Goal: Use online tool/utility: Utilize a website feature to perform a specific function

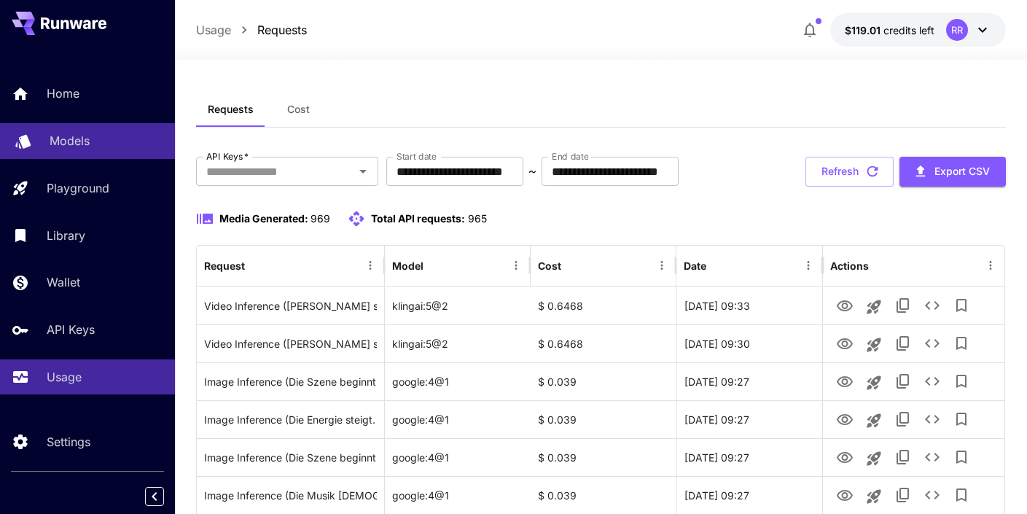
click at [74, 143] on p "Models" at bounding box center [70, 140] width 40 height 17
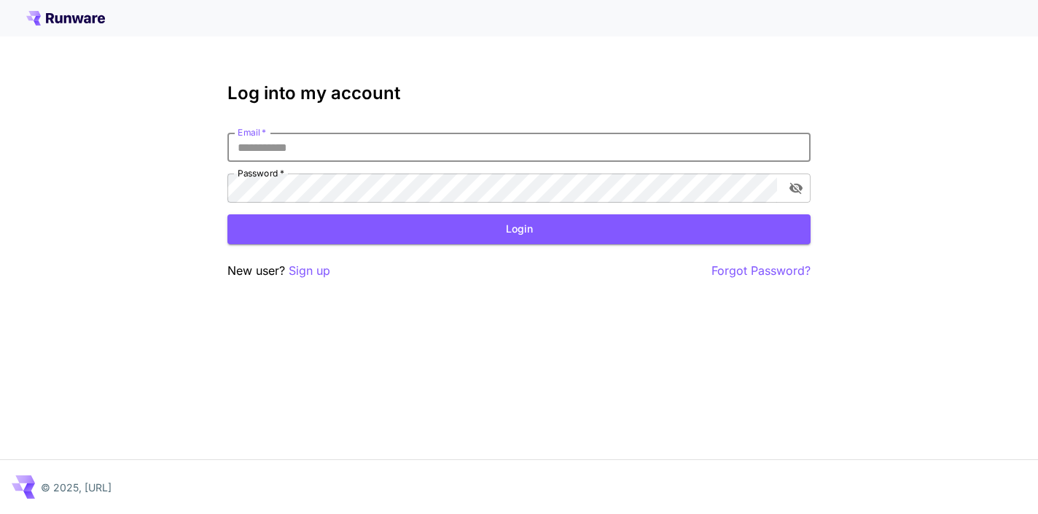
type input "**********"
click at [519, 229] on button "Login" at bounding box center [518, 229] width 583 height 30
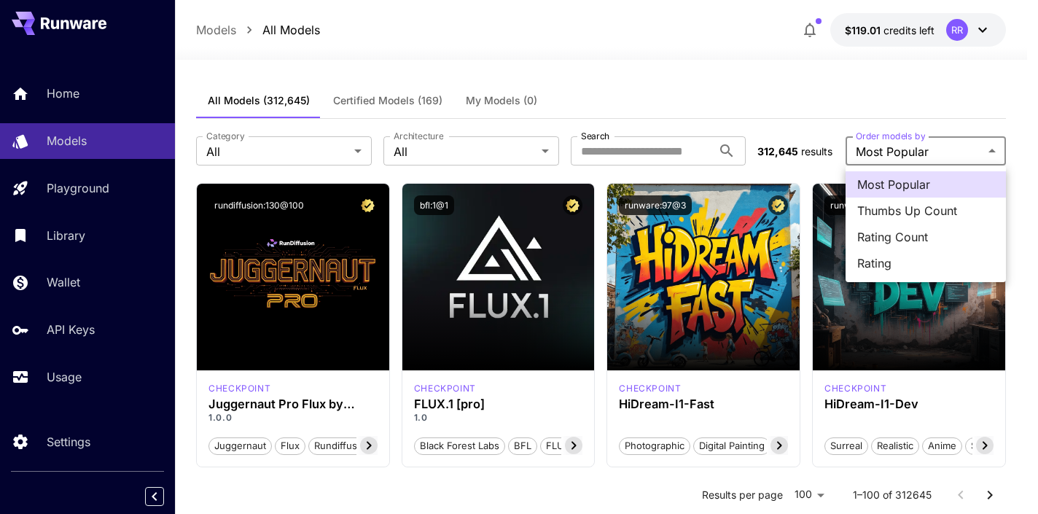
click at [883, 234] on span "Rating Count" at bounding box center [925, 236] width 137 height 17
type input "**********"
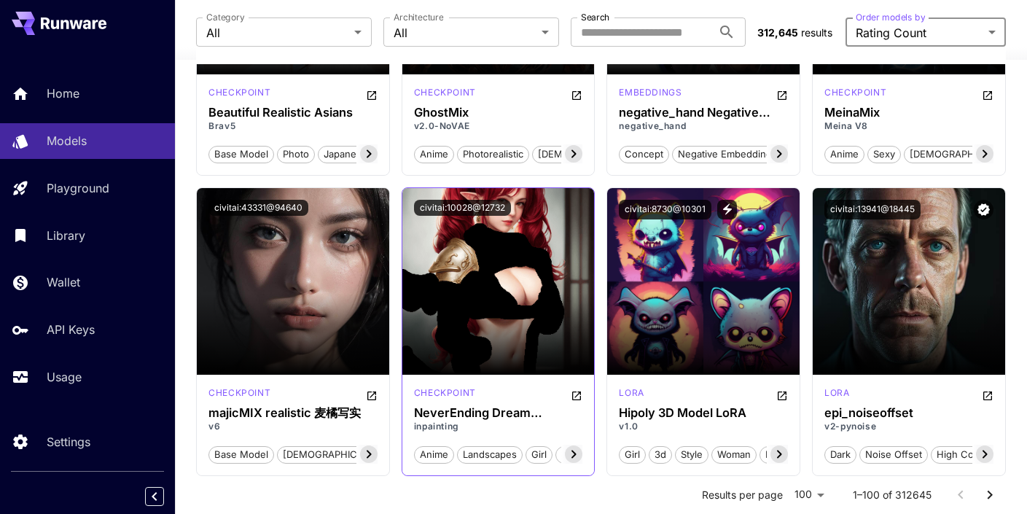
scroll to position [1501, 0]
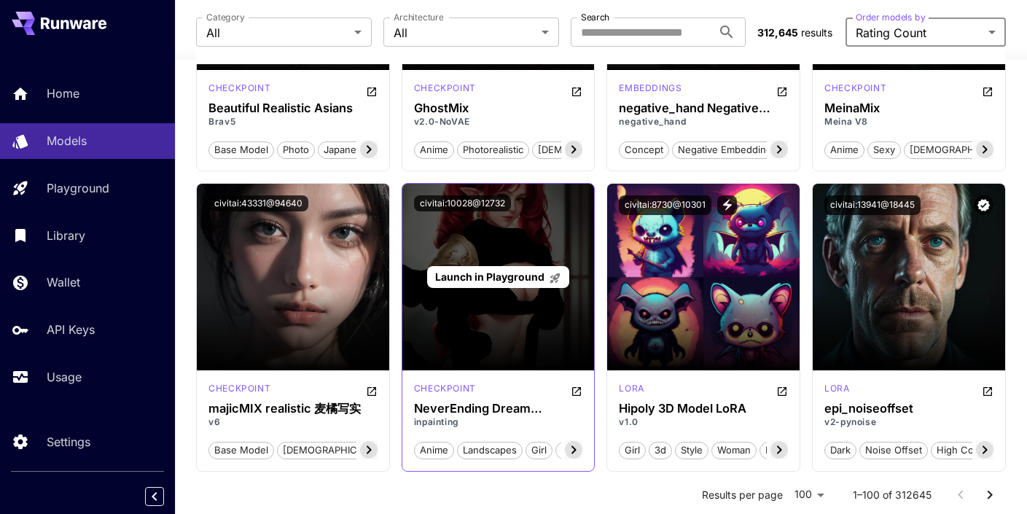
click at [506, 275] on span "Launch in Playground" at bounding box center [489, 276] width 109 height 12
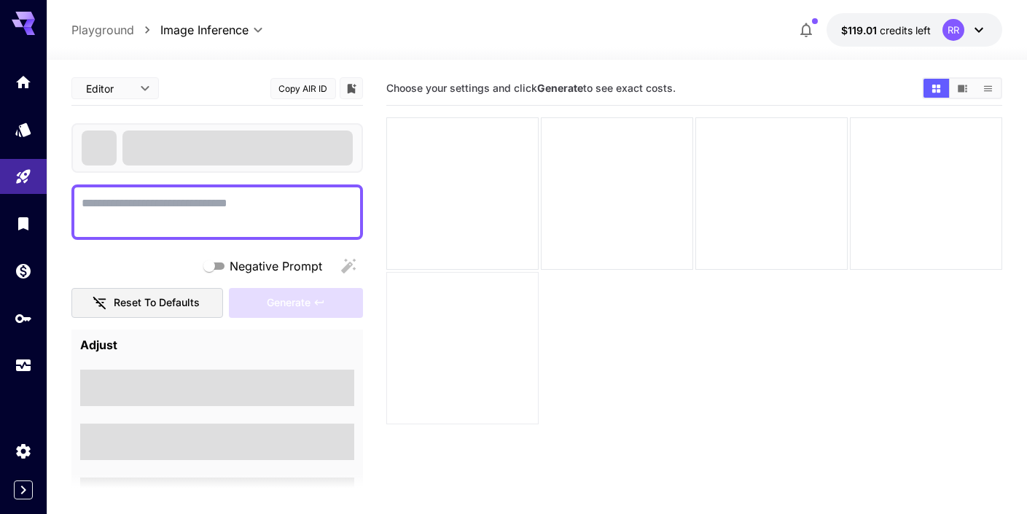
click at [506, 275] on div at bounding box center [462, 348] width 152 height 152
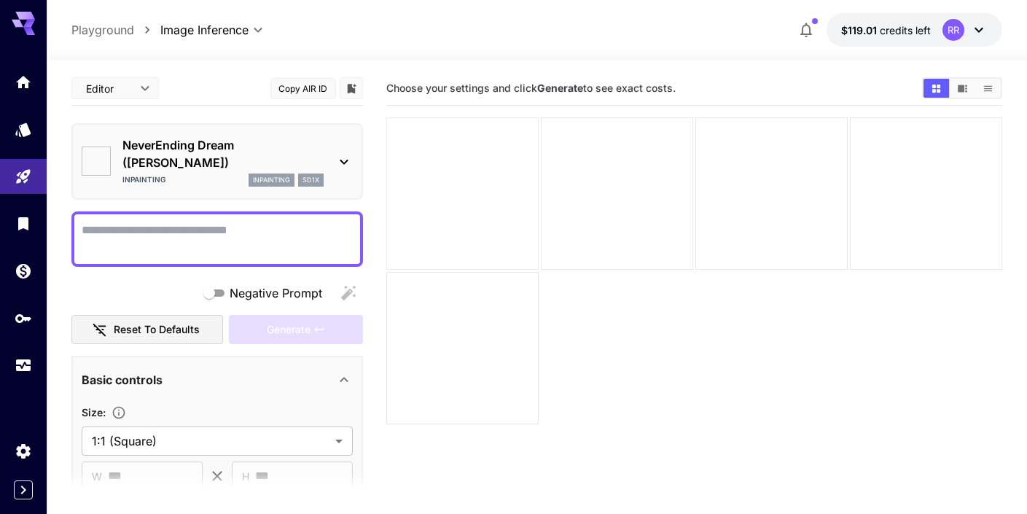
type input "*******"
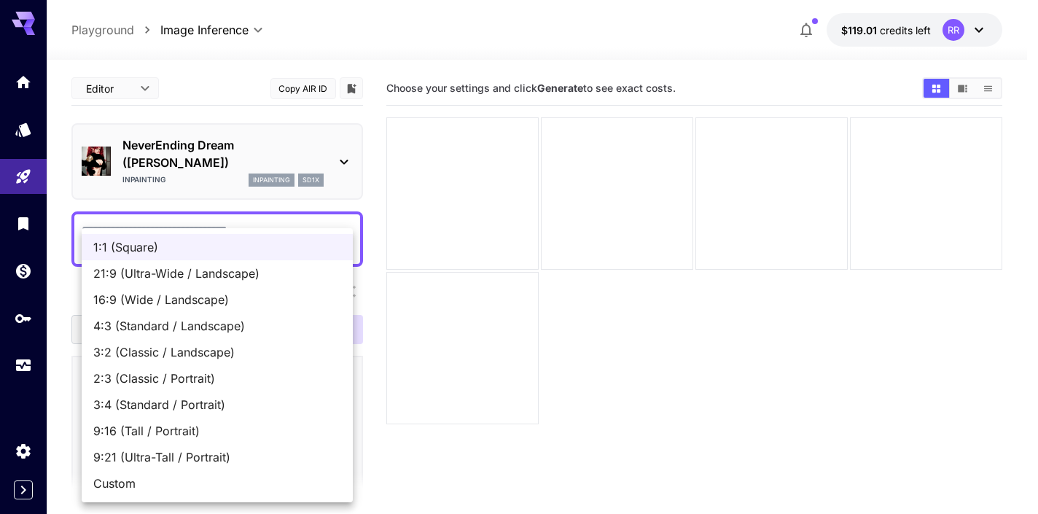
click at [190, 420] on body "**********" at bounding box center [519, 314] width 1038 height 629
click at [182, 450] on span "9:21 (Ultra-Tall / Portrait)" at bounding box center [217, 456] width 248 height 17
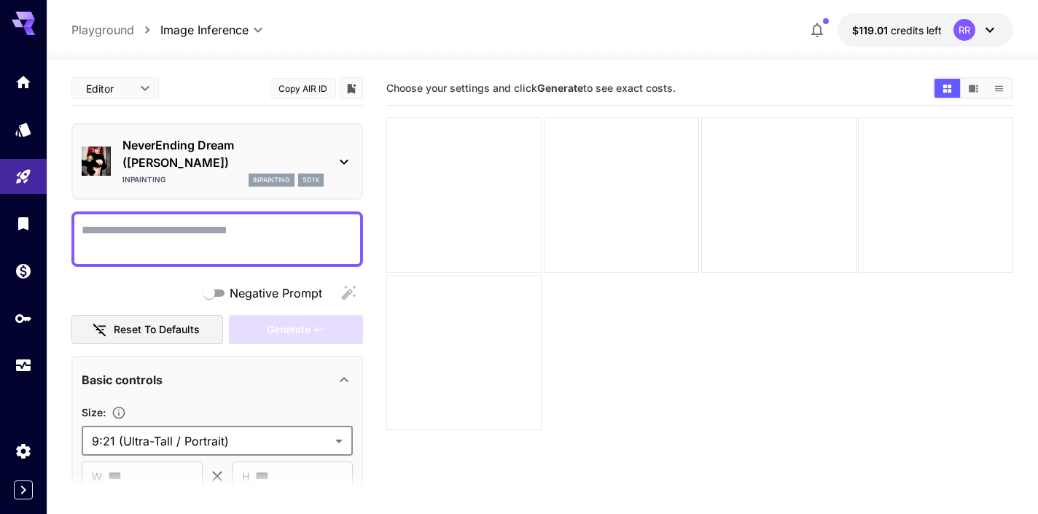
type input "**********"
type input "***"
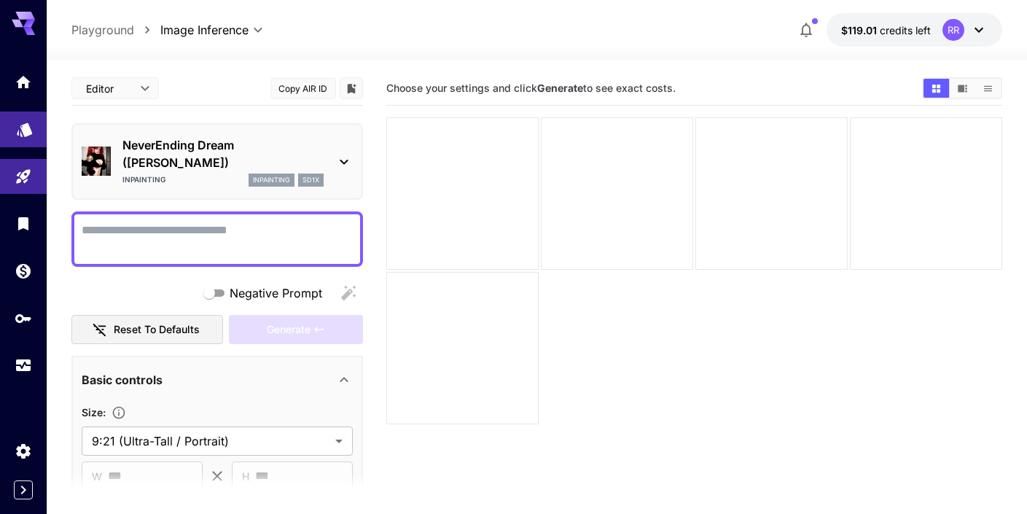
click at [18, 131] on icon "Models" at bounding box center [24, 125] width 15 height 14
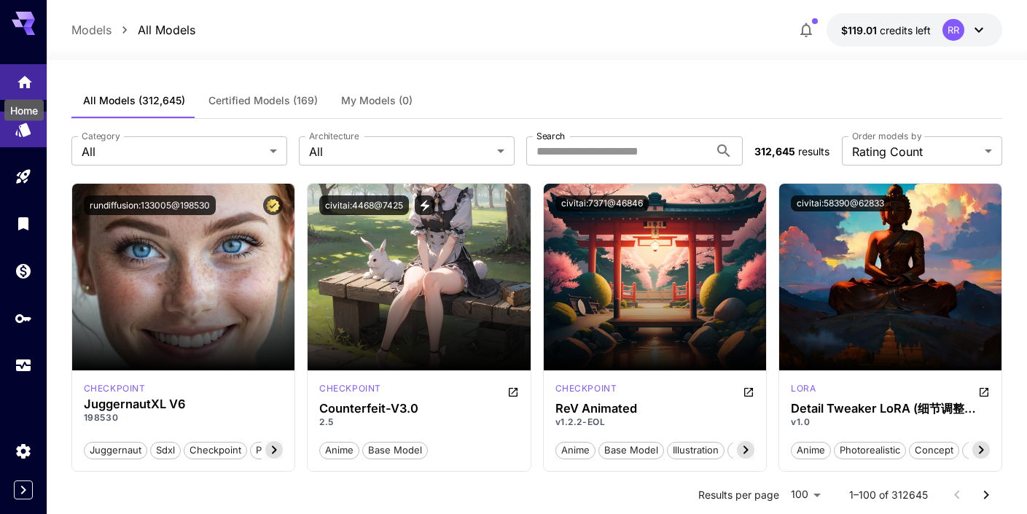
click at [23, 76] on icon "Home" at bounding box center [24, 77] width 15 height 12
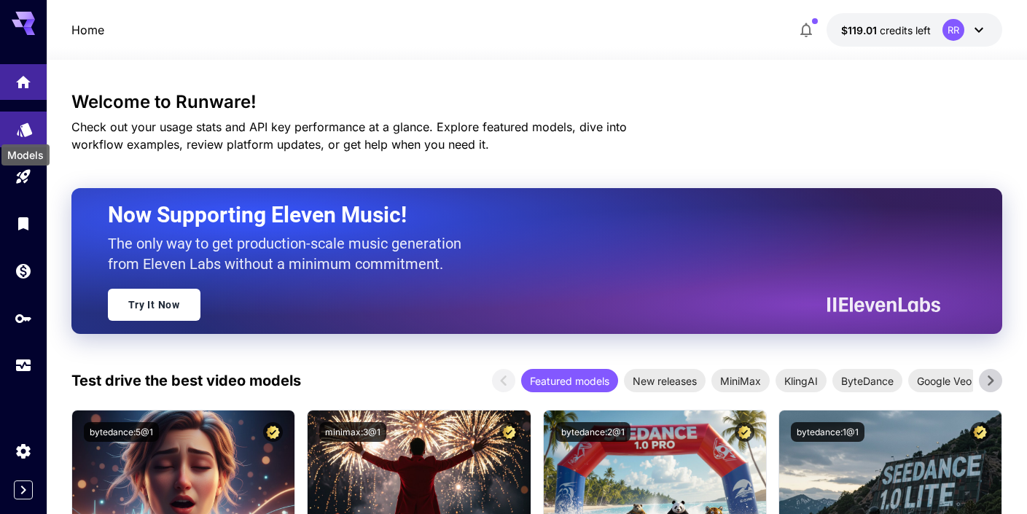
click at [23, 121] on icon "Models" at bounding box center [24, 124] width 17 height 17
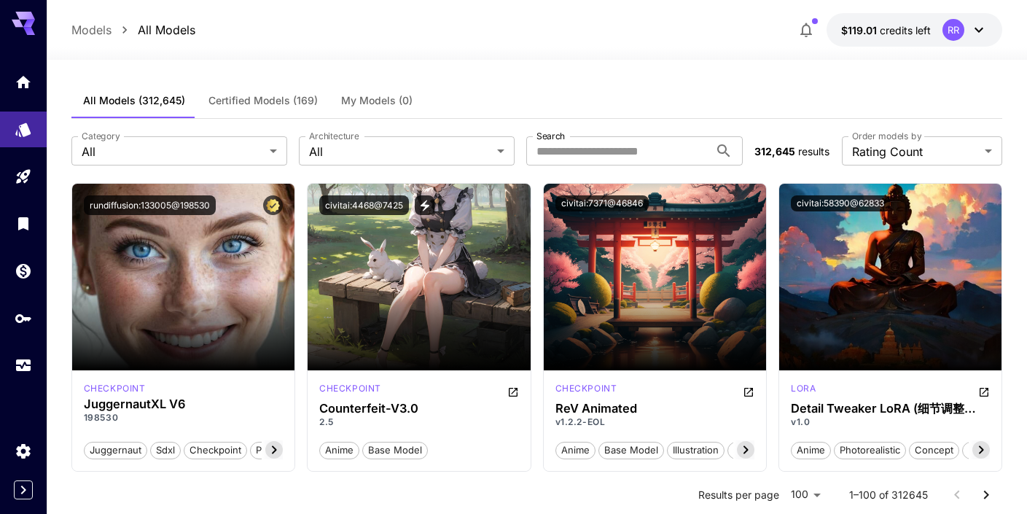
click at [240, 100] on span "Certified Models (169)" at bounding box center [262, 100] width 109 height 13
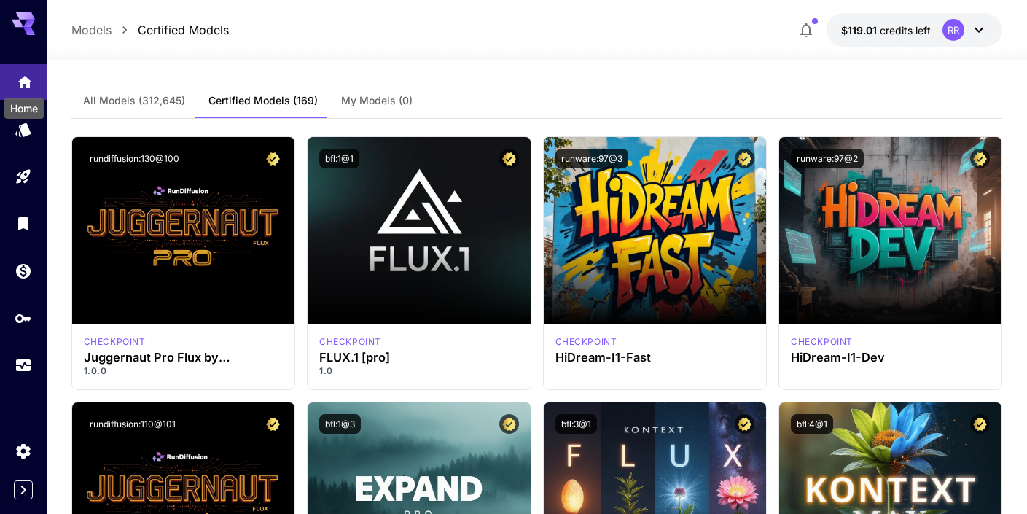
click at [26, 81] on icon "Home" at bounding box center [24, 77] width 15 height 12
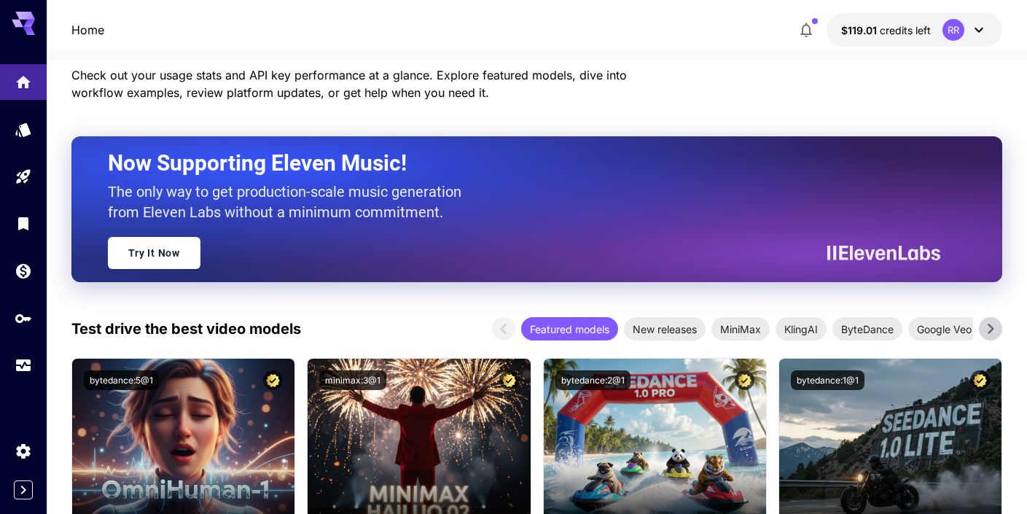
scroll to position [58, 0]
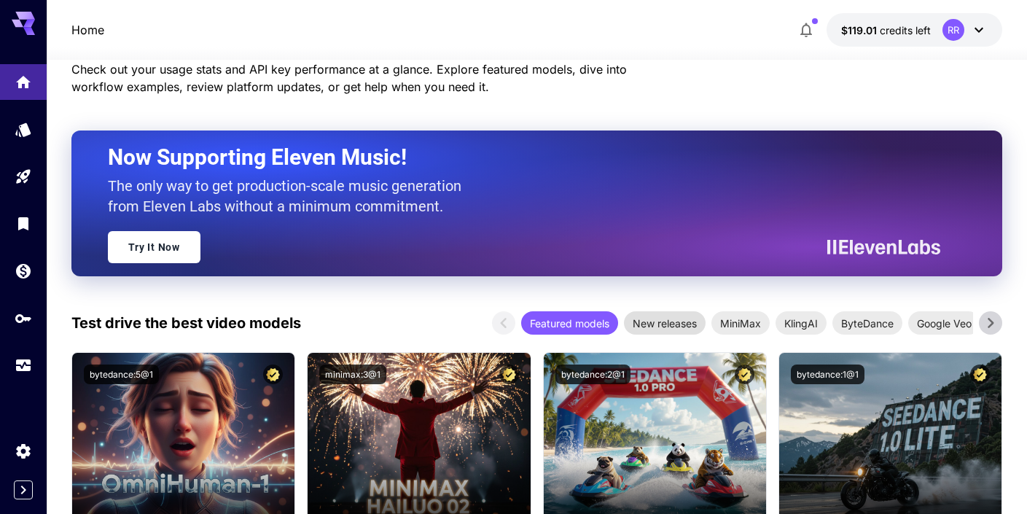
click at [673, 331] on div "New releases" at bounding box center [665, 322] width 82 height 23
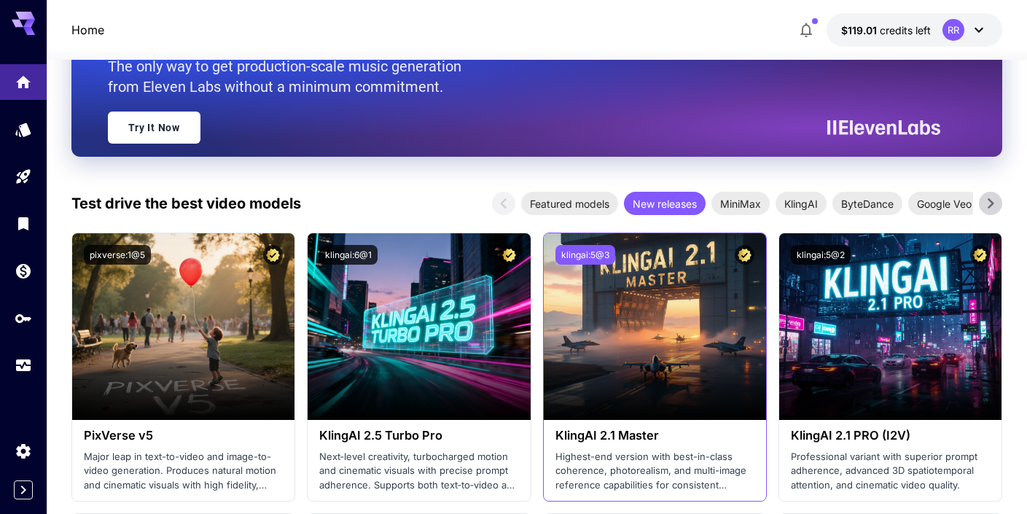
scroll to position [179, 0]
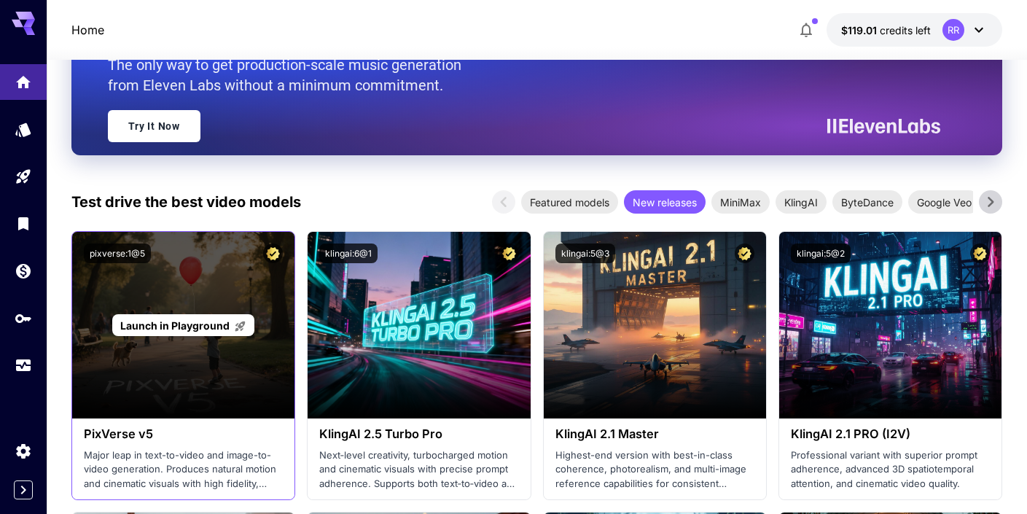
click at [189, 369] on div "Launch in Playground" at bounding box center [183, 325] width 222 height 187
click at [203, 320] on span "Launch in Playground" at bounding box center [174, 325] width 109 height 12
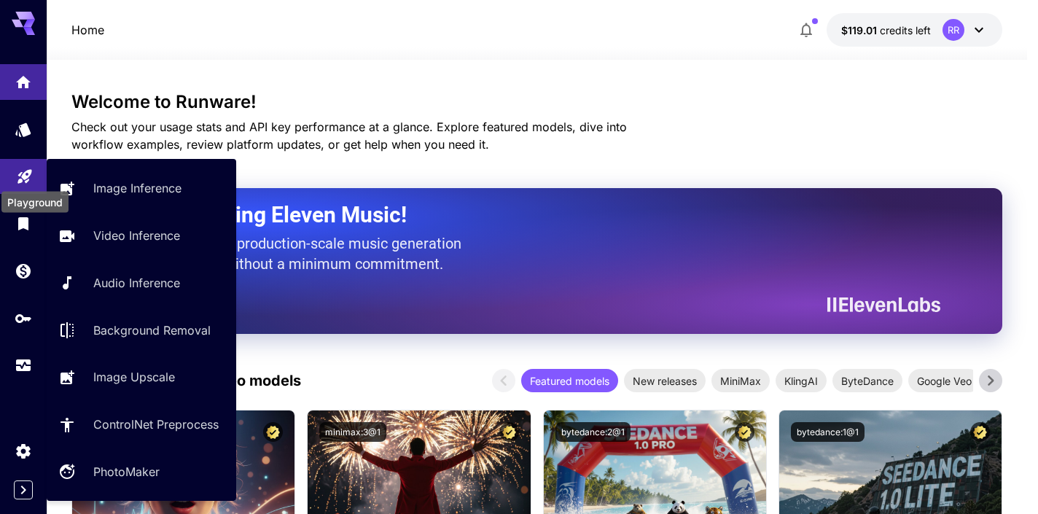
click at [29, 173] on icon "Playground" at bounding box center [24, 172] width 14 height 14
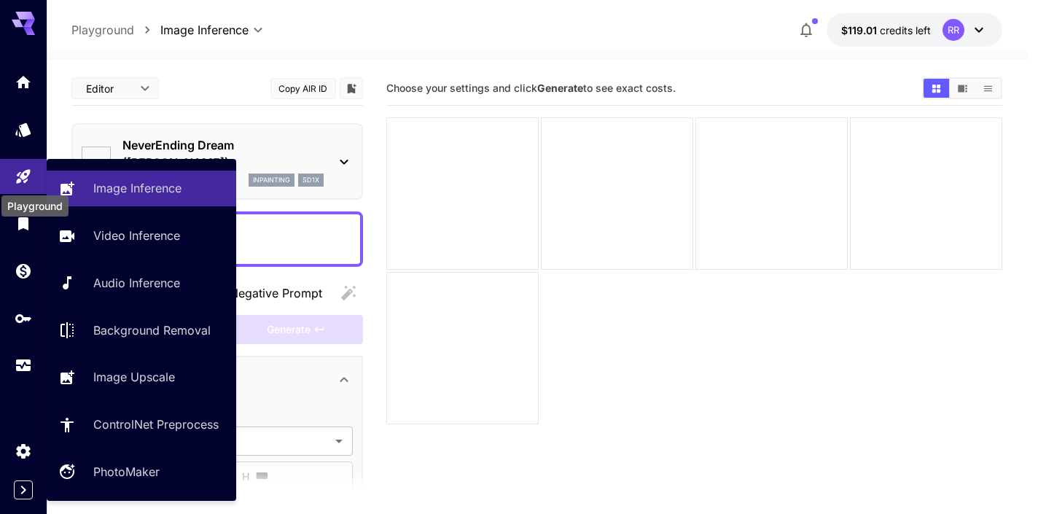
type input "*******"
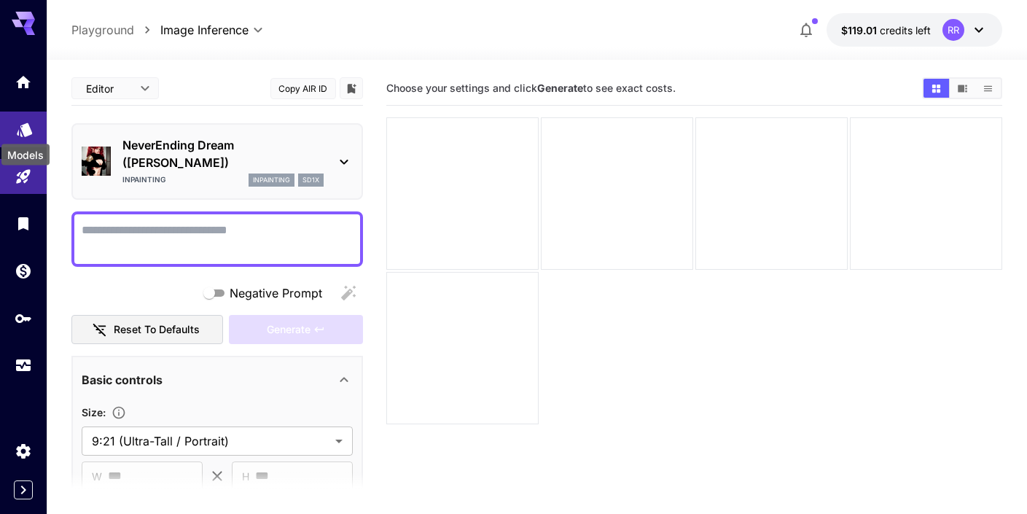
click at [23, 130] on icon "Models" at bounding box center [24, 124] width 17 height 17
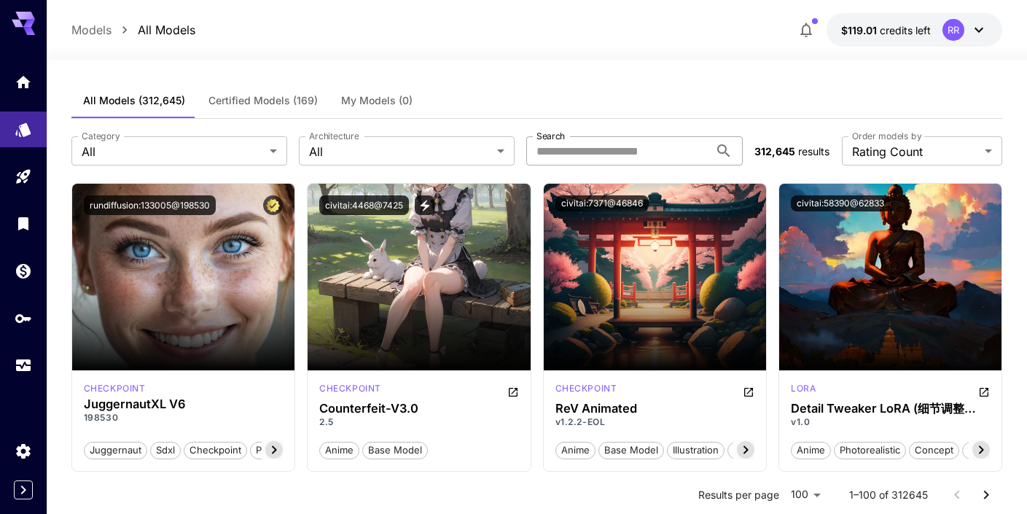
click at [574, 156] on input "Search" at bounding box center [617, 150] width 182 height 29
type input "*****"
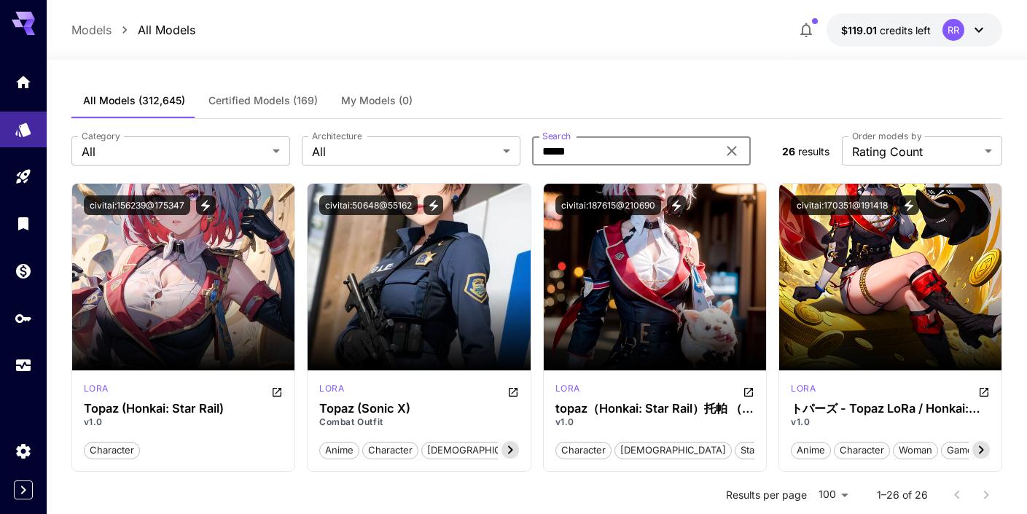
click at [255, 101] on span "Certified Models (169)" at bounding box center [262, 100] width 109 height 13
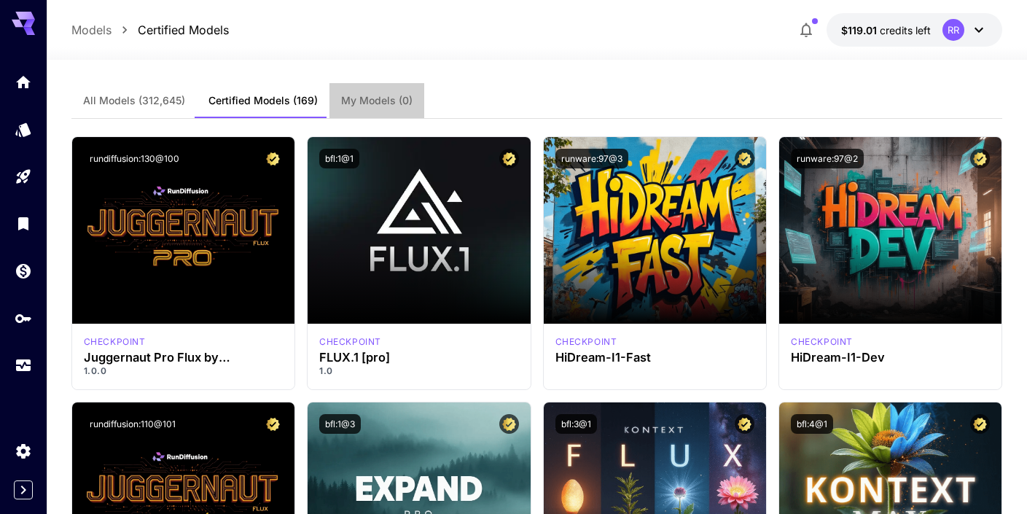
click at [345, 106] on span "My Models (0)" at bounding box center [376, 100] width 71 height 13
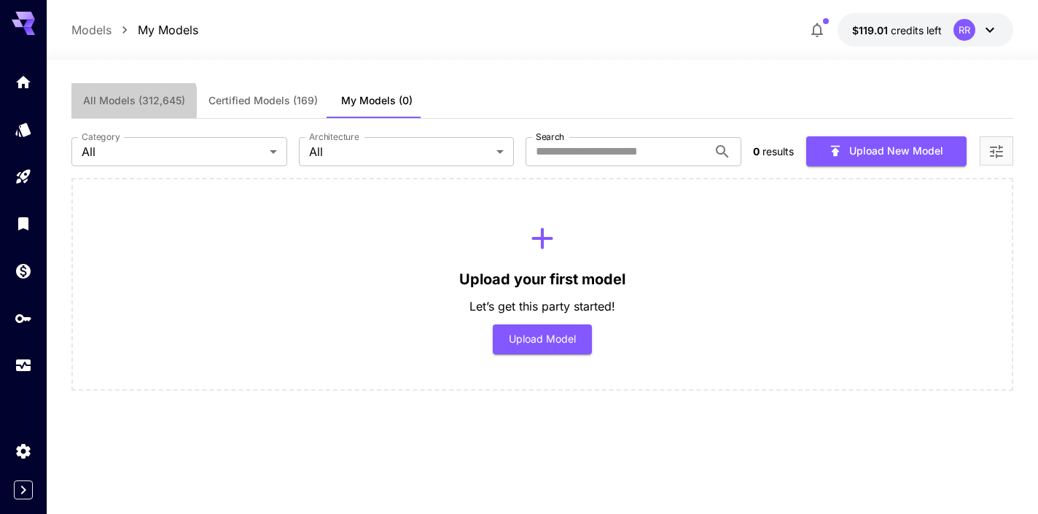
click at [131, 101] on span "All Models (312,645)" at bounding box center [134, 100] width 102 height 13
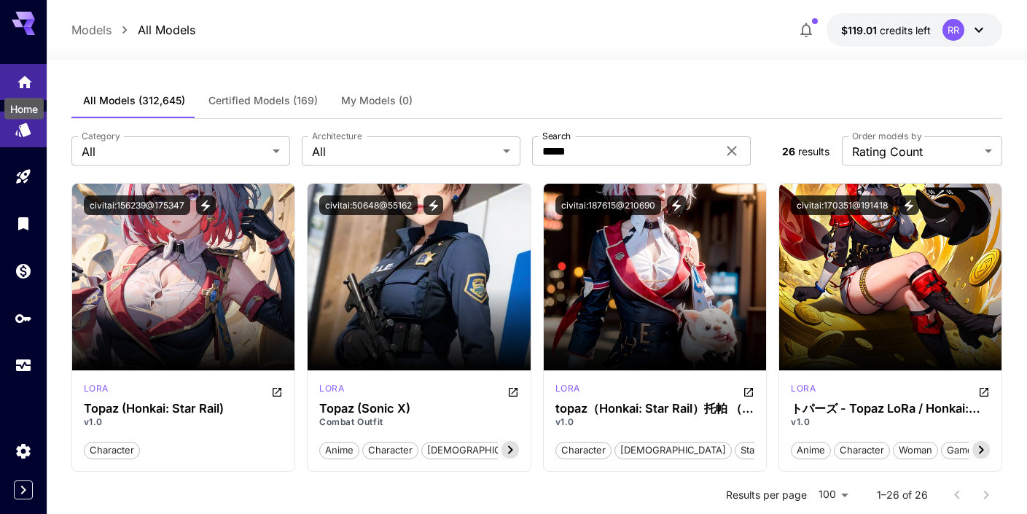
click at [29, 78] on icon "Home" at bounding box center [24, 77] width 17 height 17
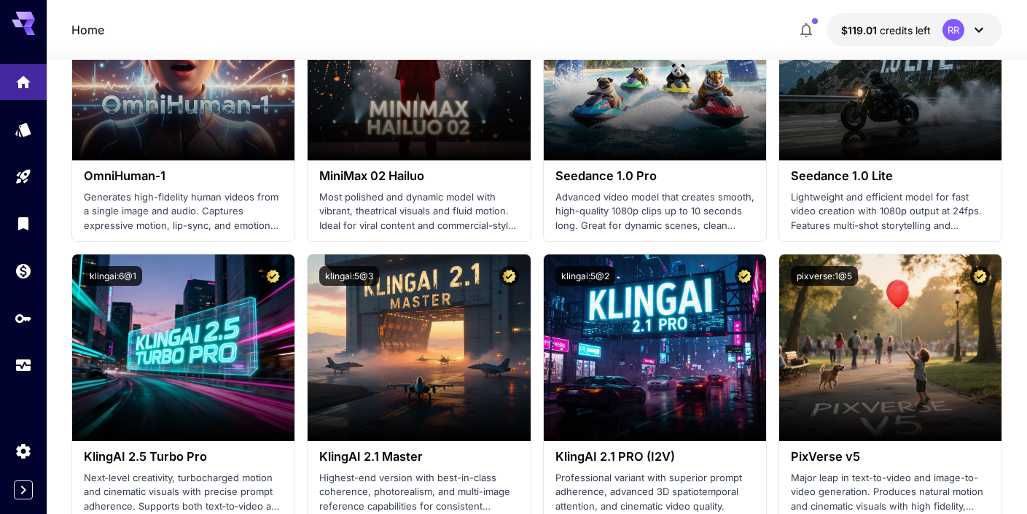
scroll to position [436, 0]
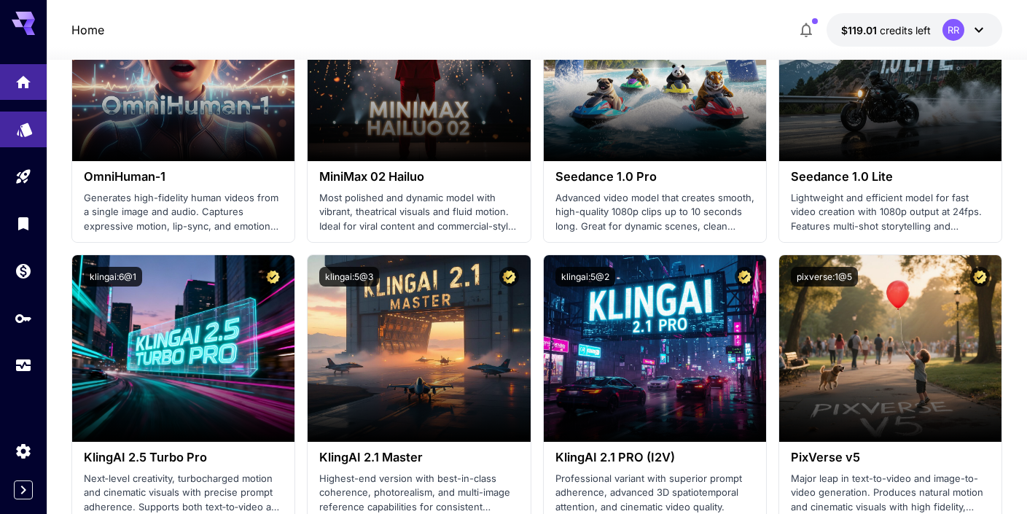
click at [31, 141] on link at bounding box center [23, 130] width 47 height 36
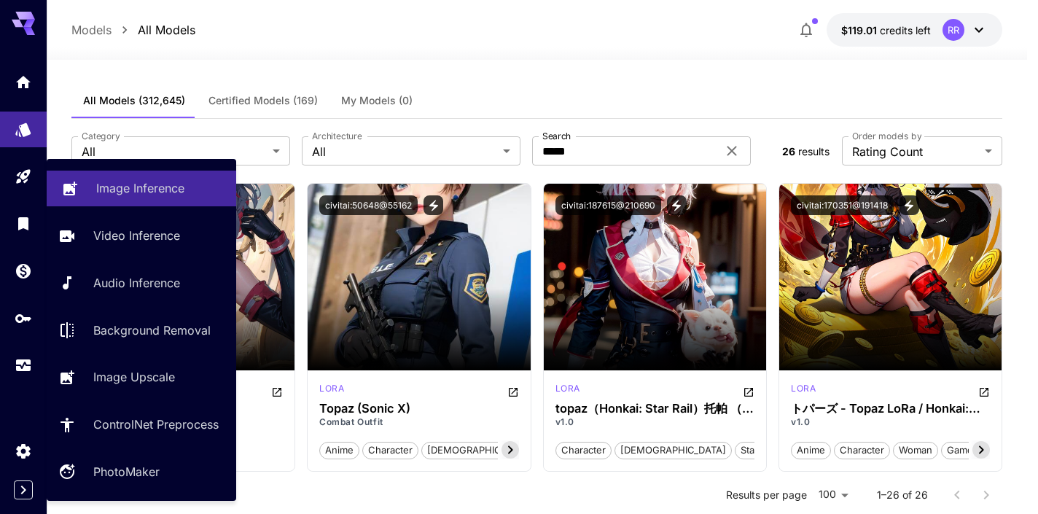
click at [106, 187] on p "Image Inference" at bounding box center [140, 187] width 88 height 17
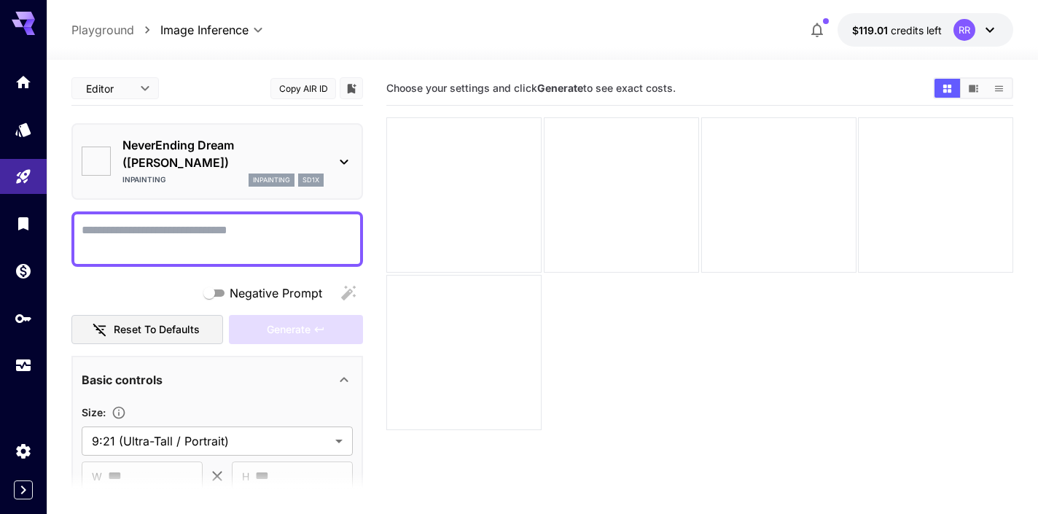
type input "*******"
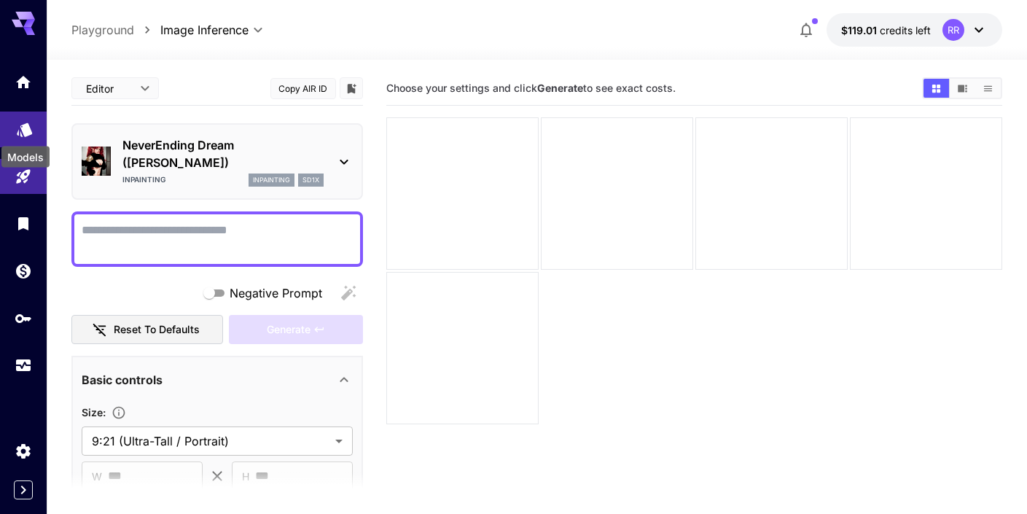
click at [27, 124] on icon "Models" at bounding box center [24, 125] width 15 height 14
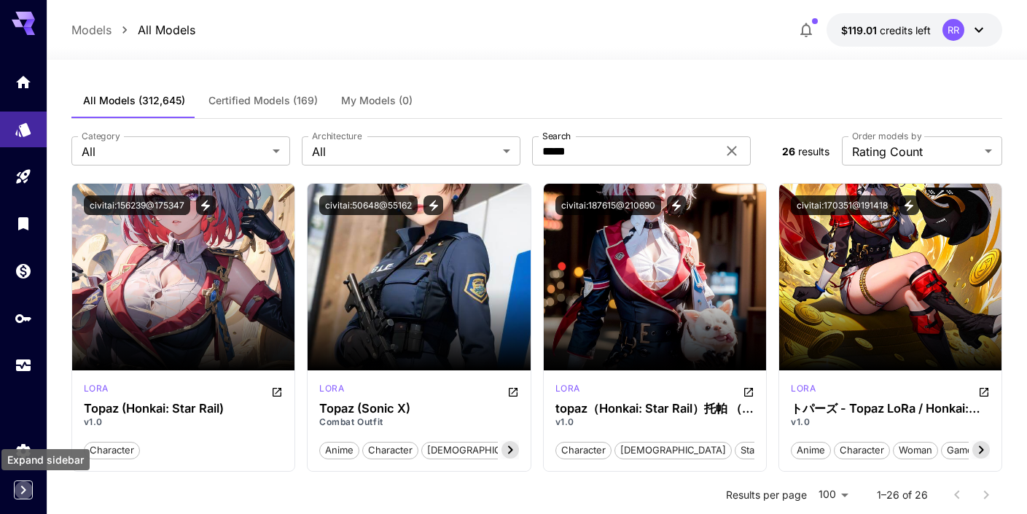
click at [19, 488] on icon "Expand sidebar" at bounding box center [23, 489] width 17 height 17
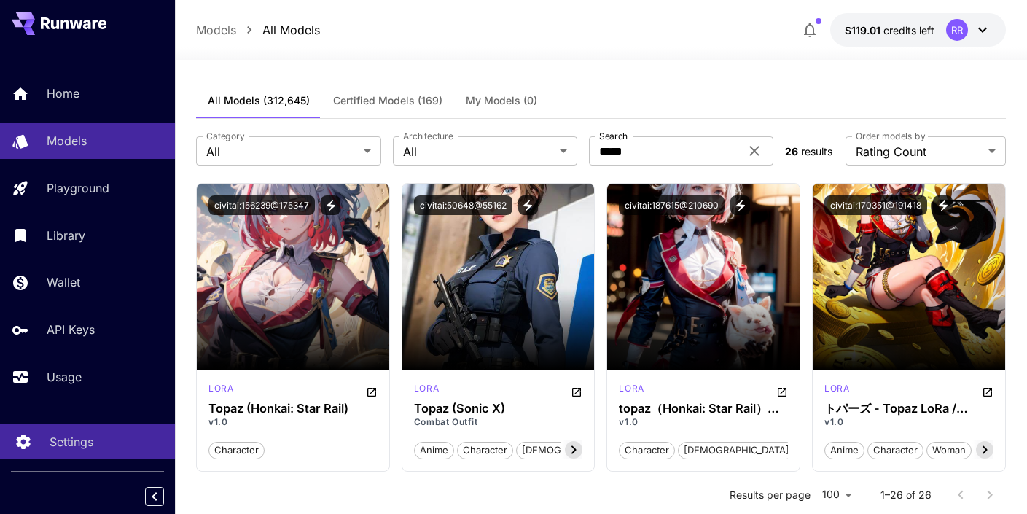
click at [58, 442] on p "Settings" at bounding box center [72, 441] width 44 height 17
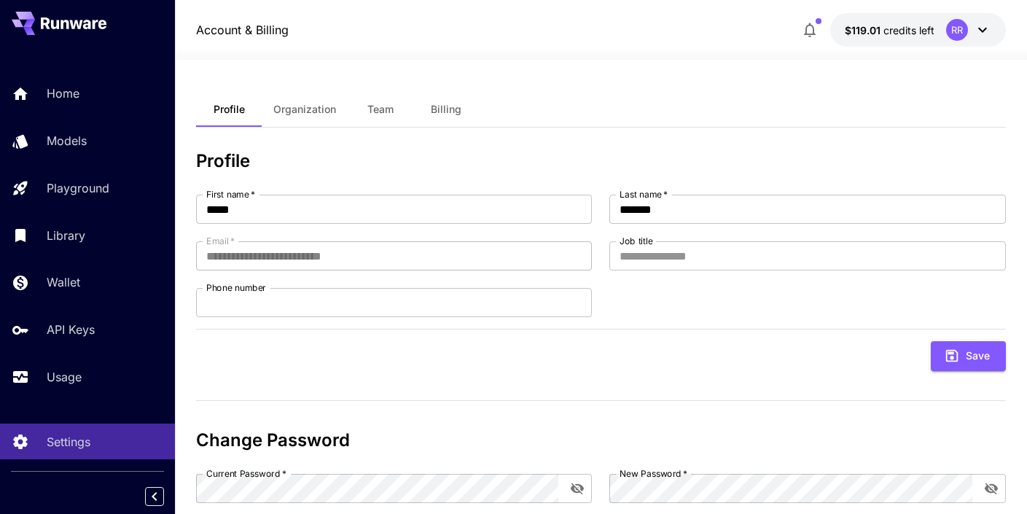
click at [83, 20] on icon at bounding box center [74, 23] width 66 height 12
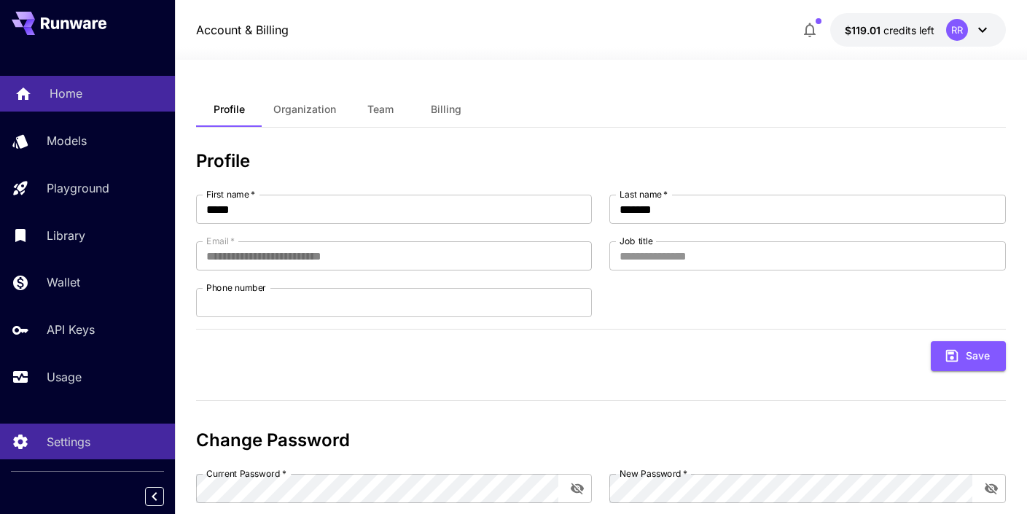
click at [70, 89] on p "Home" at bounding box center [66, 93] width 33 height 17
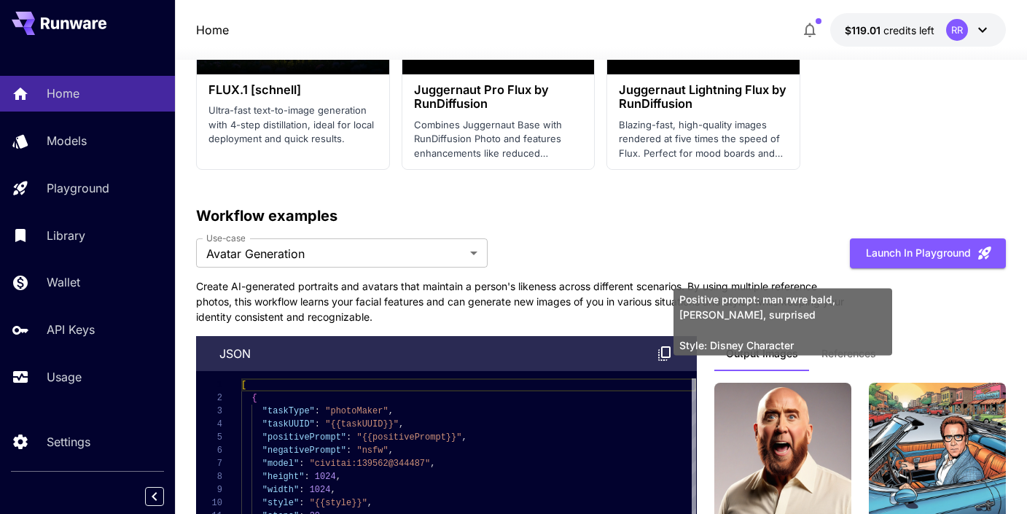
scroll to position [4023, 0]
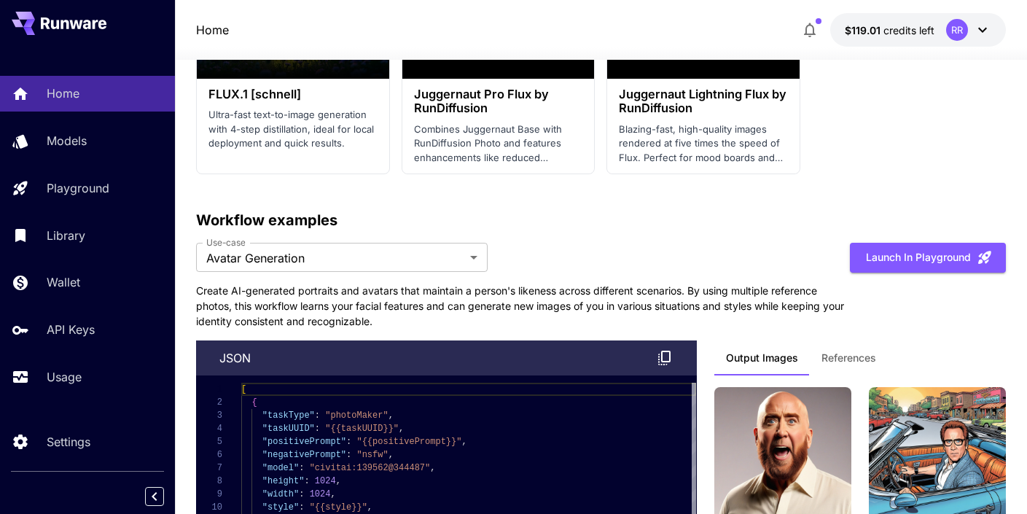
click at [852, 351] on span "References" at bounding box center [848, 357] width 55 height 13
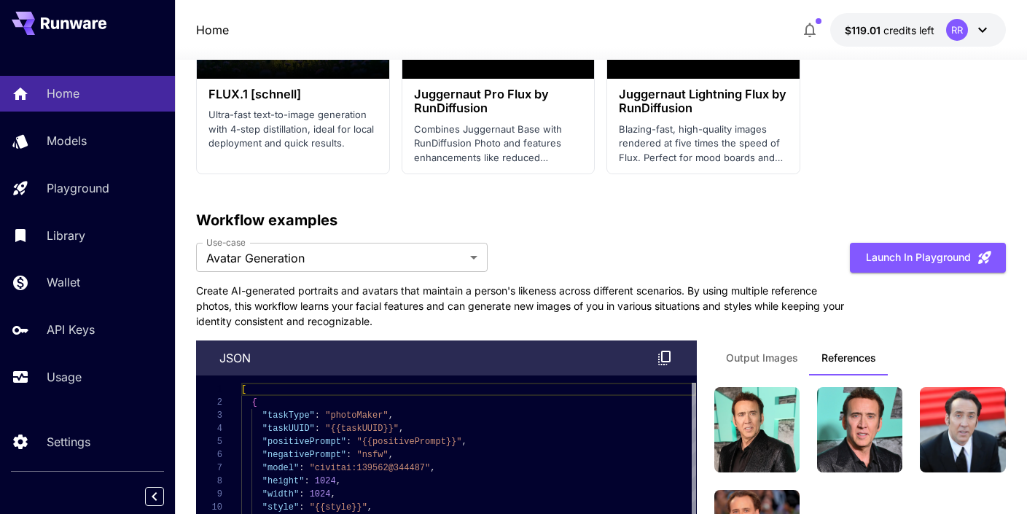
click at [778, 351] on span "Output Images" at bounding box center [762, 357] width 72 height 13
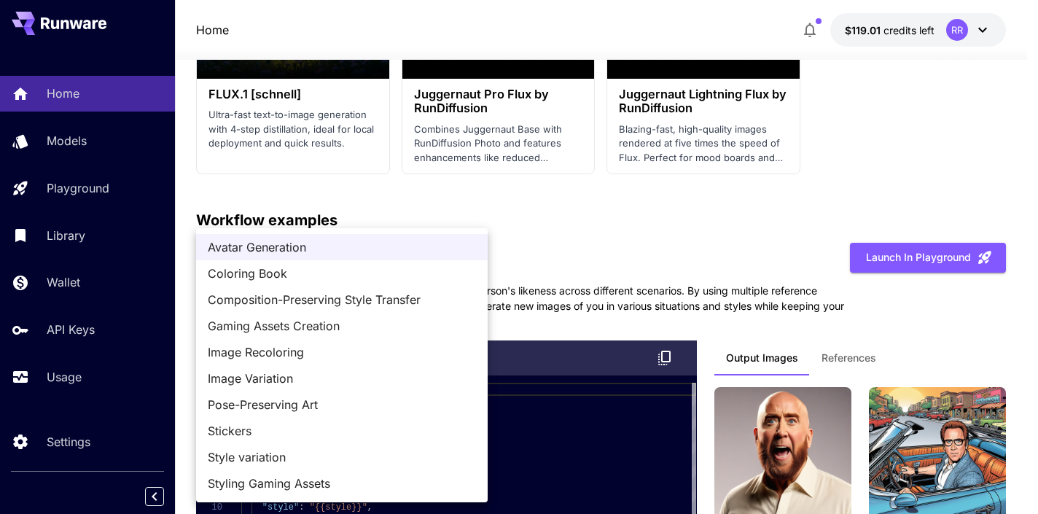
click at [507, 217] on div at bounding box center [519, 257] width 1038 height 514
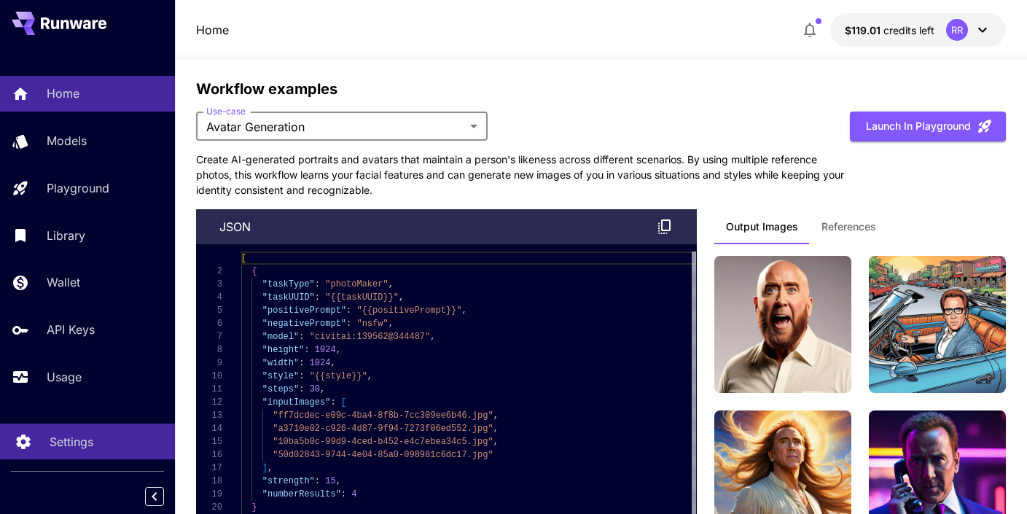
scroll to position [4172, 0]
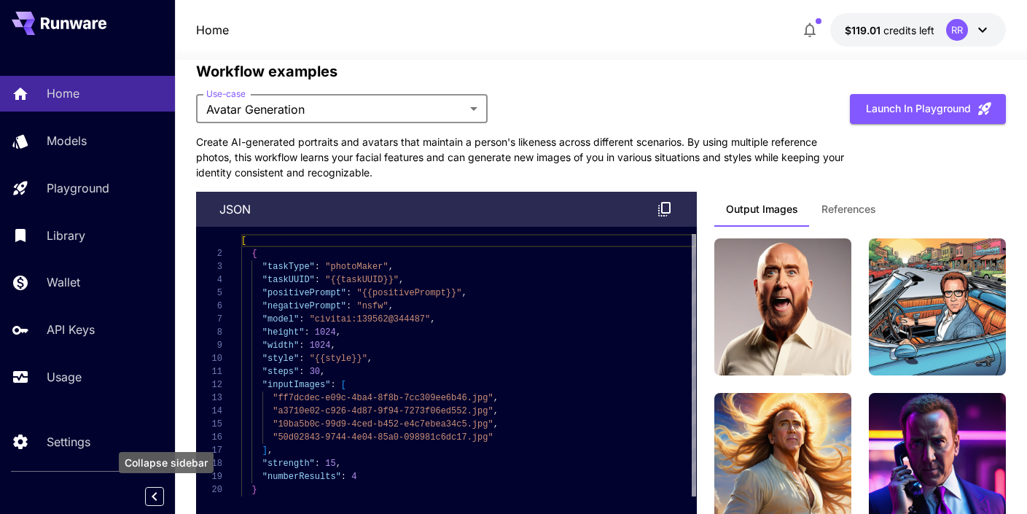
click at [149, 491] on icon "Collapse sidebar" at bounding box center [154, 496] width 17 height 17
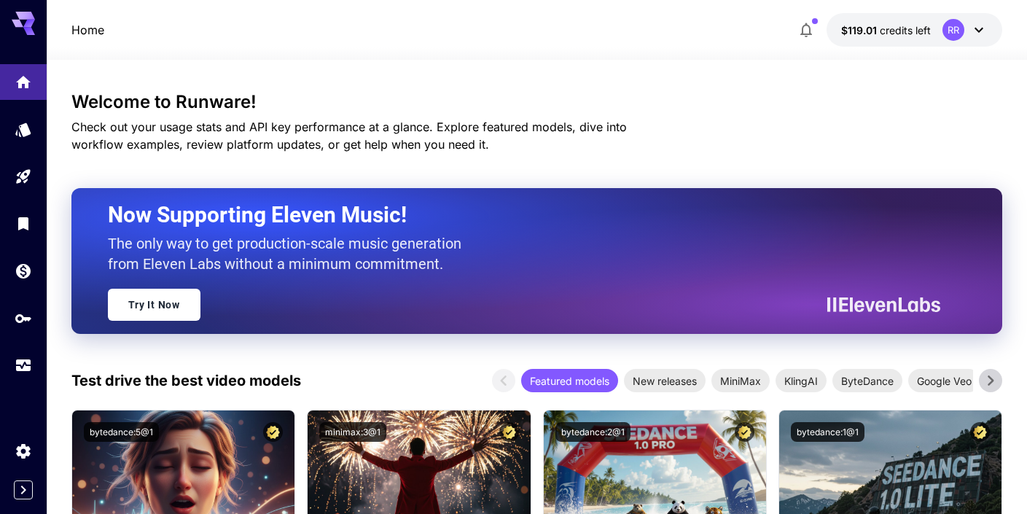
scroll to position [0, 0]
click at [25, 30] on icon at bounding box center [29, 31] width 12 height 8
